Goal: Transaction & Acquisition: Purchase product/service

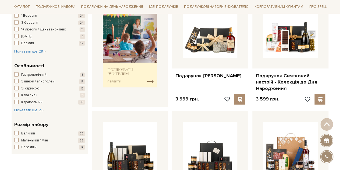
scroll to position [215, 0]
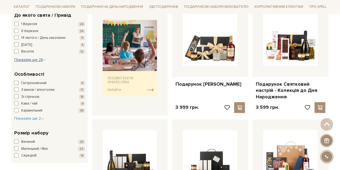
click at [45, 57] on span "Показати ще 28" at bounding box center [30, 59] width 32 height 5
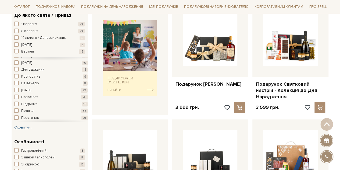
scroll to position [81, 0]
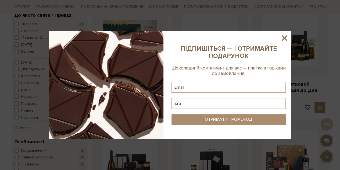
click at [285, 39] on icon at bounding box center [284, 37] width 9 height 9
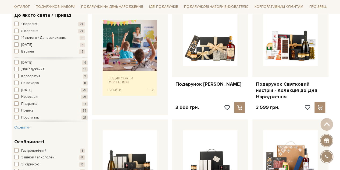
click at [37, 74] on span "Корпоратив" at bounding box center [30, 76] width 19 height 5
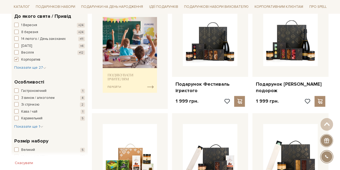
scroll to position [215, 0]
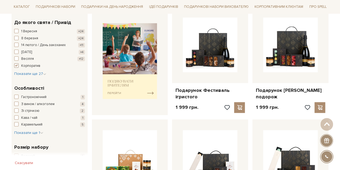
click at [21, 64] on span "Корпоратив" at bounding box center [30, 65] width 19 height 5
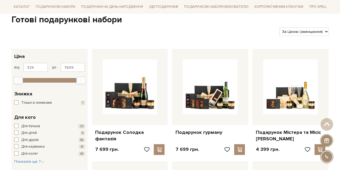
scroll to position [54, 0]
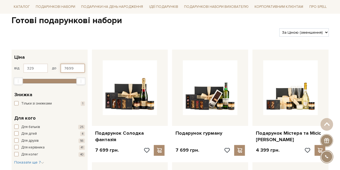
drag, startPoint x: 75, startPoint y: 69, endPoint x: 48, endPoint y: 69, distance: 26.9
click at [48, 69] on div "від 329 до 7699" at bounding box center [49, 68] width 71 height 9
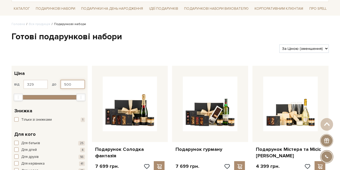
scroll to position [27, 0]
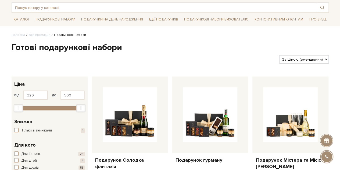
click at [161, 51] on div "Фільтри За замовчуванням За Ціною (зростання) За Ціною (зменшення) Новинки За п…" at bounding box center [170, 57] width 322 height 13
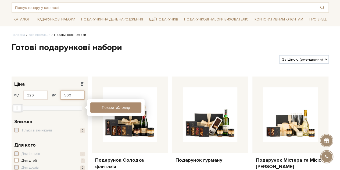
click at [77, 93] on input "500" at bounding box center [73, 94] width 24 height 9
type input "5"
type input "6"
type input "700"
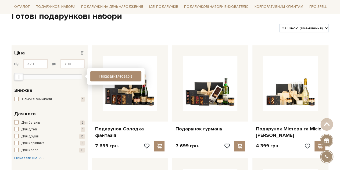
scroll to position [54, 0]
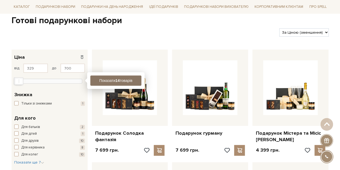
click at [112, 80] on button "Показати 14 товарів" at bounding box center [115, 80] width 51 height 10
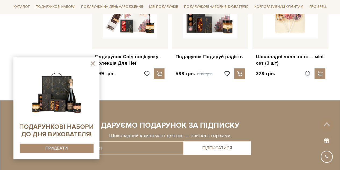
scroll to position [538, 0]
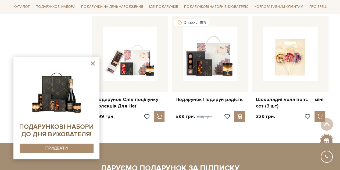
click at [93, 62] on icon at bounding box center [93, 63] width 7 height 7
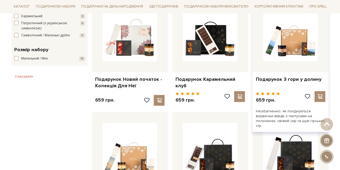
scroll to position [323, 0]
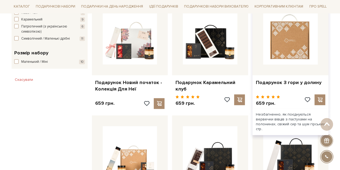
click at [292, 42] on img at bounding box center [291, 37] width 55 height 55
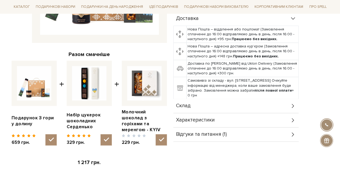
scroll to position [161, 0]
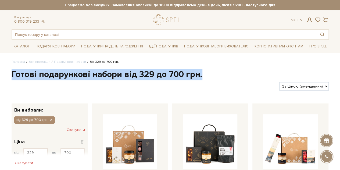
drag, startPoint x: 194, startPoint y: 74, endPoint x: 2, endPoint y: 68, distance: 191.2
click at [33, 78] on h1 "Готові подарункові набори від 329 до 700 грн." at bounding box center [171, 74] width 318 height 11
click at [45, 76] on h1 "Готові подарункові набори від 329 до 700 грн." at bounding box center [171, 74] width 318 height 11
drag, startPoint x: 223, startPoint y: 71, endPoint x: 220, endPoint y: 74, distance: 4.4
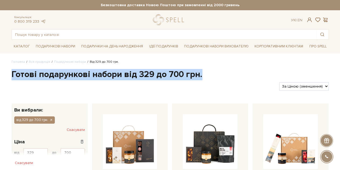
click at [223, 71] on h1 "Готові подарункові набори від 329 до 700 грн." at bounding box center [171, 74] width 318 height 11
click at [216, 77] on h1 "Готові подарункові набори від 329 до 700 грн." at bounding box center [171, 74] width 318 height 11
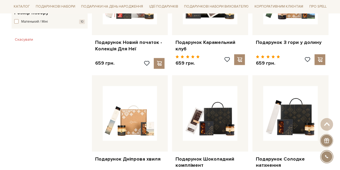
scroll to position [296, 0]
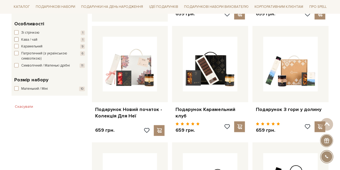
click at [33, 39] on span "Кава / чай" at bounding box center [29, 39] width 16 height 5
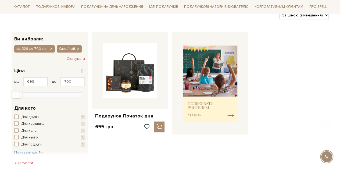
scroll to position [108, 0]
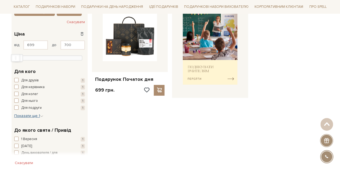
click at [39, 115] on span "Показати ще 1" at bounding box center [28, 115] width 29 height 5
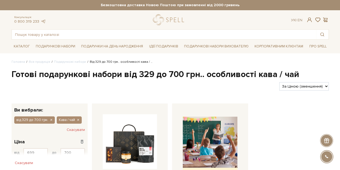
scroll to position [27, 0]
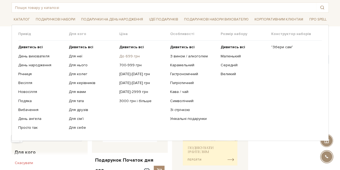
click at [131, 54] on link "До 699 грн" at bounding box center [143, 56] width 47 height 5
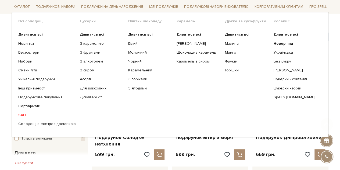
scroll to position [54, 0]
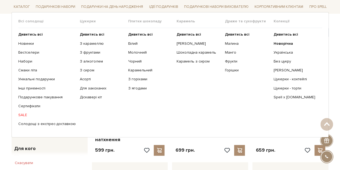
click at [29, 58] on ul "Дивитись всі Новинки Бестселери Набори Смаки літа Інші приємності" at bounding box center [49, 79] width 62 height 102
click at [296, 78] on link "Цукерки - коктейлі" at bounding box center [296, 79] width 44 height 5
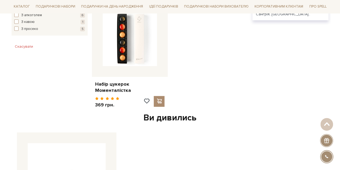
scroll to position [431, 0]
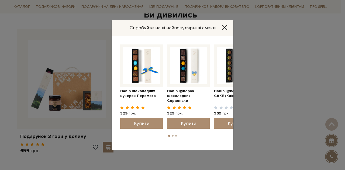
click at [224, 29] on icon "Close" at bounding box center [224, 27] width 5 height 5
